Goal: Find specific page/section: Find specific page/section

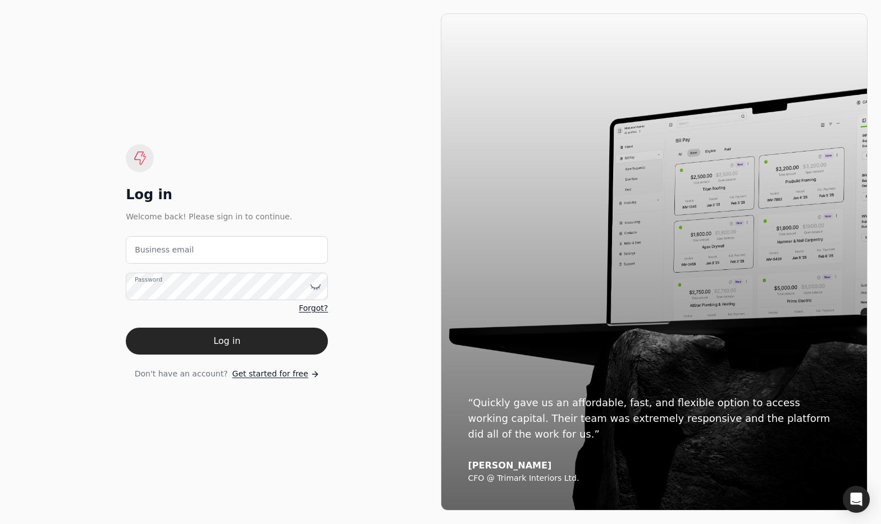
drag, startPoint x: 235, startPoint y: 231, endPoint x: 234, endPoint y: 239, distance: 7.9
click at [235, 233] on div "Log in Welcome back! Please sign in to continue. Business email Password Forgot…" at bounding box center [227, 262] width 202 height 236
click at [234, 239] on email "Business email" at bounding box center [227, 250] width 202 height 28
click at [214, 248] on email "team+enviro" at bounding box center [227, 250] width 202 height 28
type email "[EMAIL_ADDRESS][DOMAIN_NAME]"
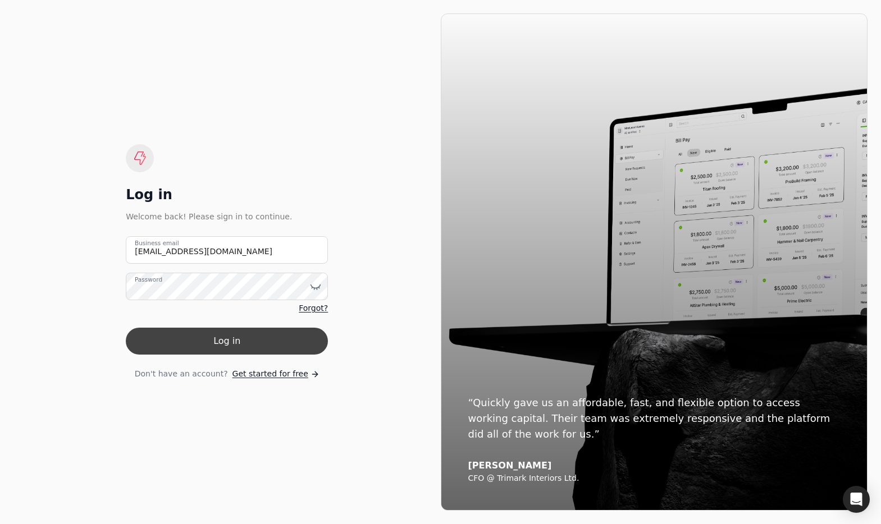
click at [300, 335] on button "Log in" at bounding box center [227, 341] width 202 height 27
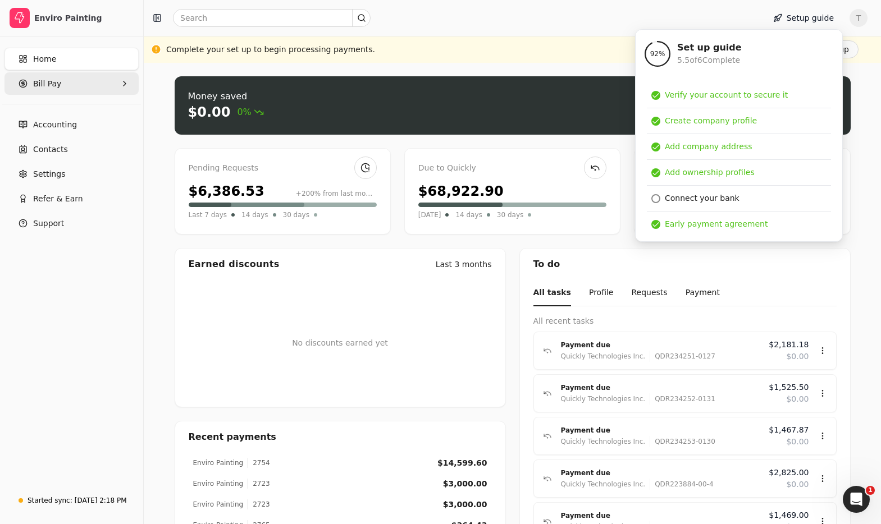
click at [49, 86] on span "Bill Pay" at bounding box center [47, 84] width 28 height 12
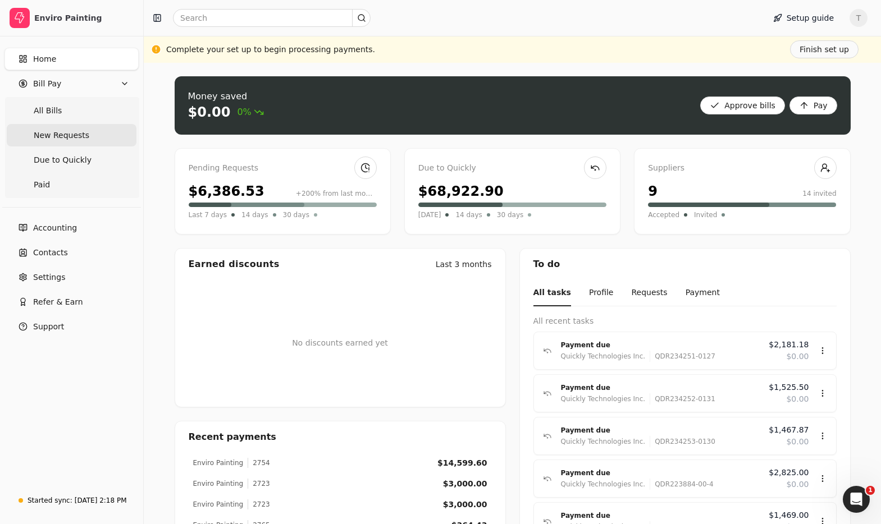
drag, startPoint x: 61, startPoint y: 116, endPoint x: 63, endPoint y: 129, distance: 13.7
click at [61, 116] on Bills "All Bills" at bounding box center [72, 110] width 130 height 22
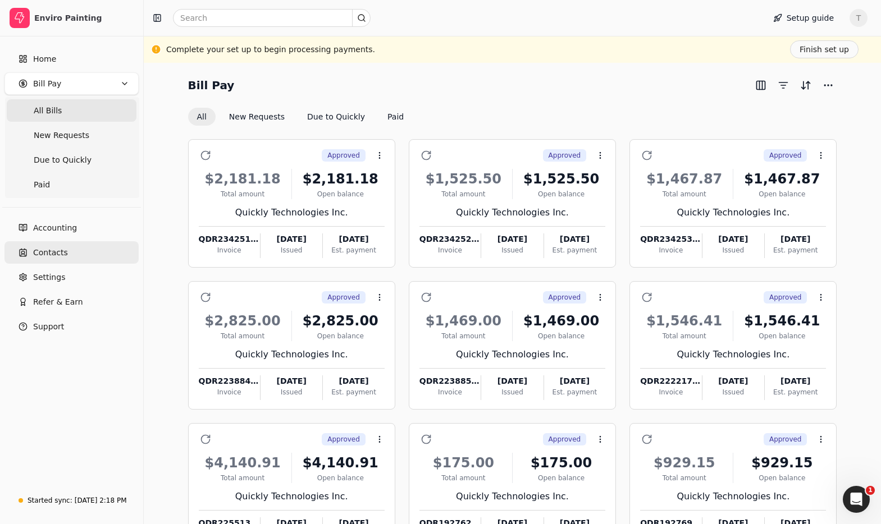
click at [69, 244] on link "Contacts" at bounding box center [71, 252] width 134 height 22
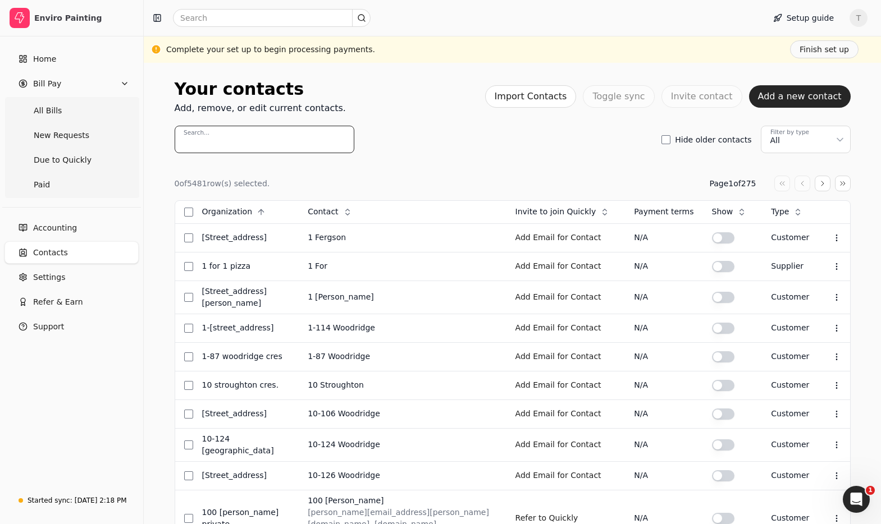
click at [275, 142] on input "Search..." at bounding box center [265, 140] width 180 height 28
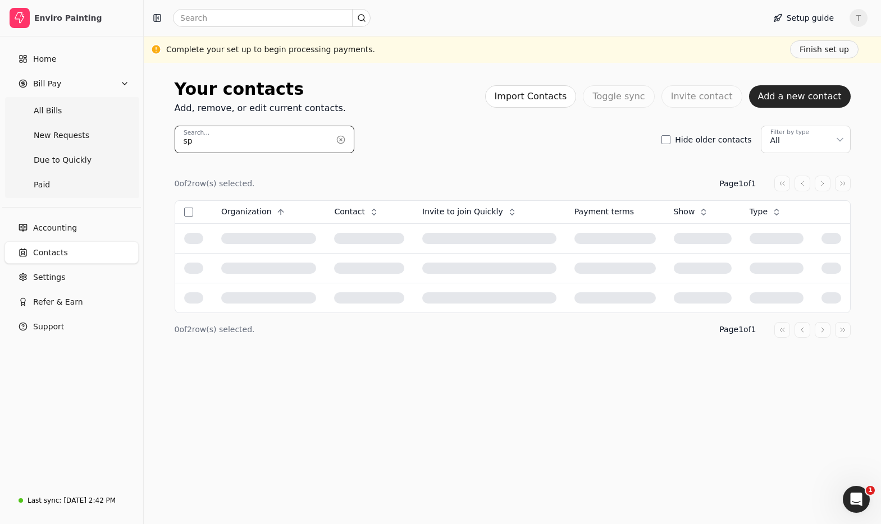
type input "s"
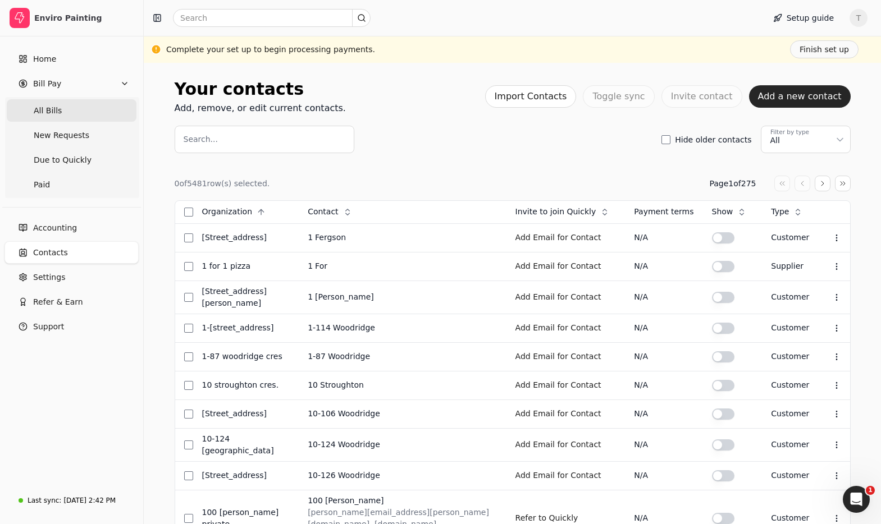
click at [76, 118] on Bills "All Bills" at bounding box center [72, 110] width 130 height 22
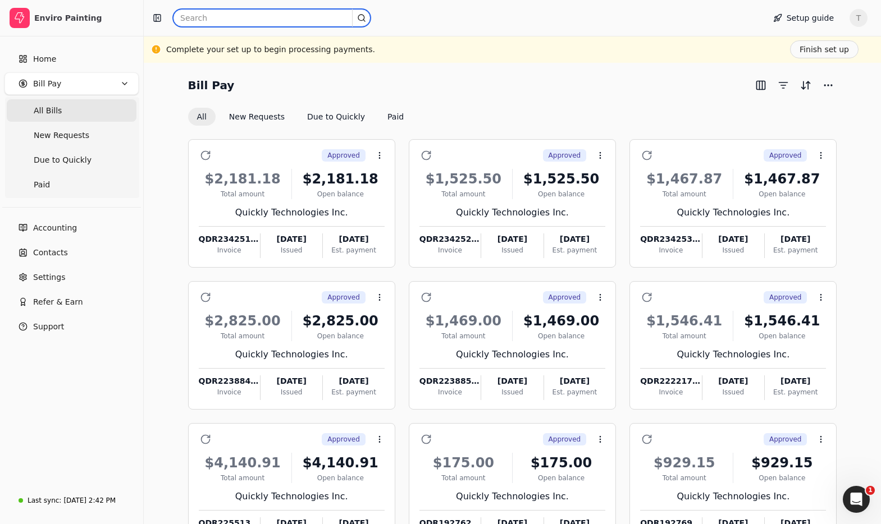
click at [249, 16] on input "text" at bounding box center [272, 18] width 198 height 18
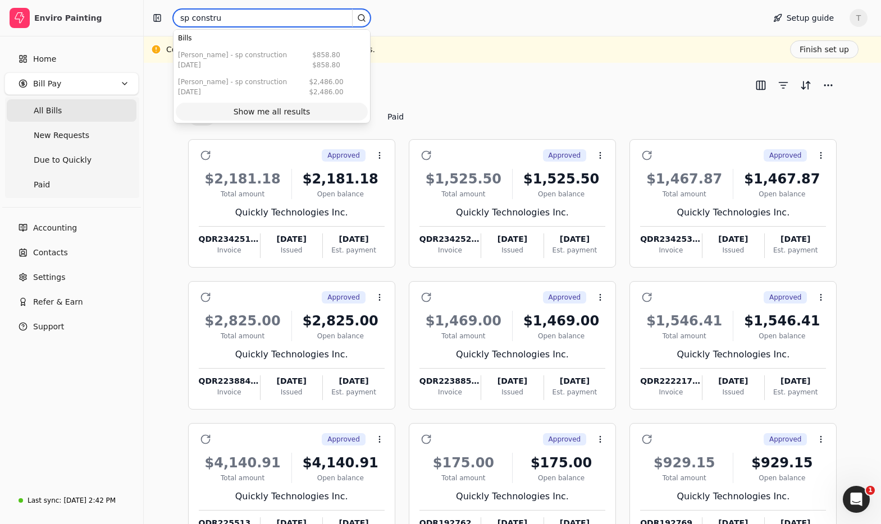
type input "sp constru"
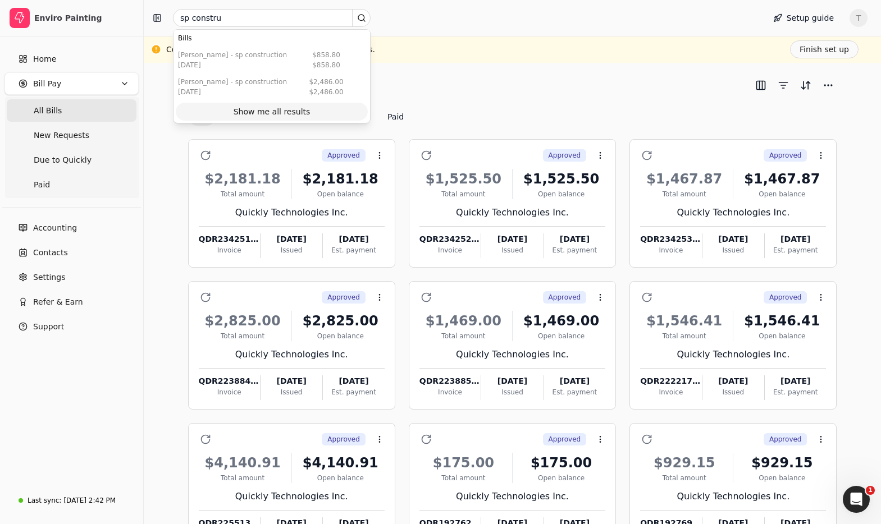
click at [303, 108] on div "Show me all results" at bounding box center [272, 112] width 77 height 12
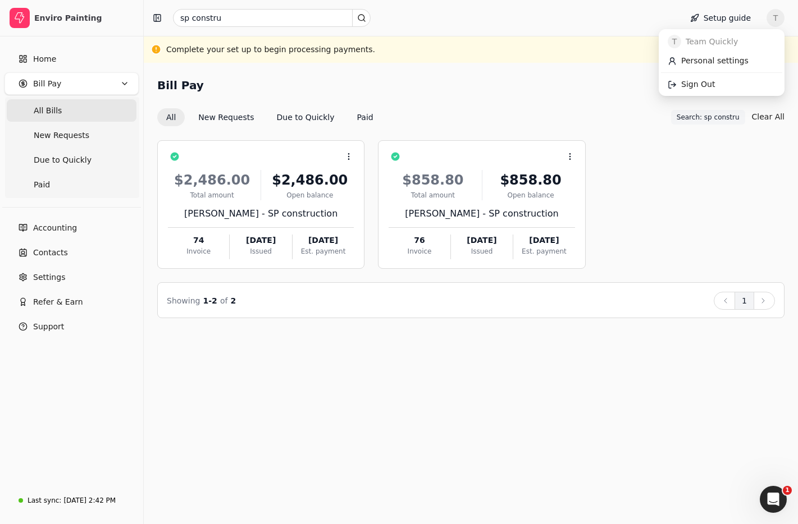
click at [777, 10] on span "T" at bounding box center [775, 18] width 18 height 18
drag, startPoint x: 725, startPoint y: 83, endPoint x: 558, endPoint y: 93, distance: 167.1
click at [724, 83] on link "Sign Out" at bounding box center [721, 84] width 121 height 19
